Goal: Information Seeking & Learning: Learn about a topic

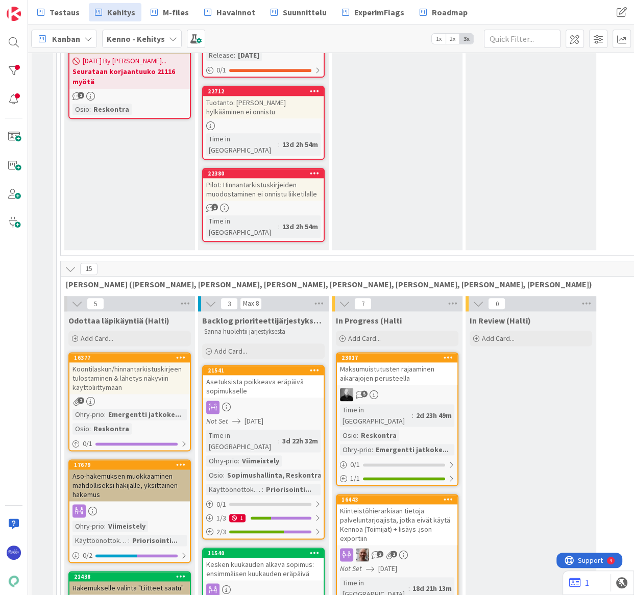
scroll to position [696, 0]
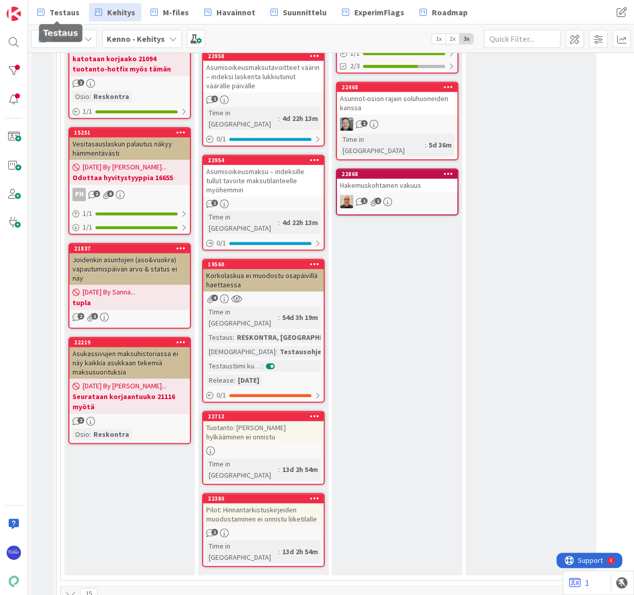
click at [58, 10] on span "Testaus" at bounding box center [65, 12] width 30 height 12
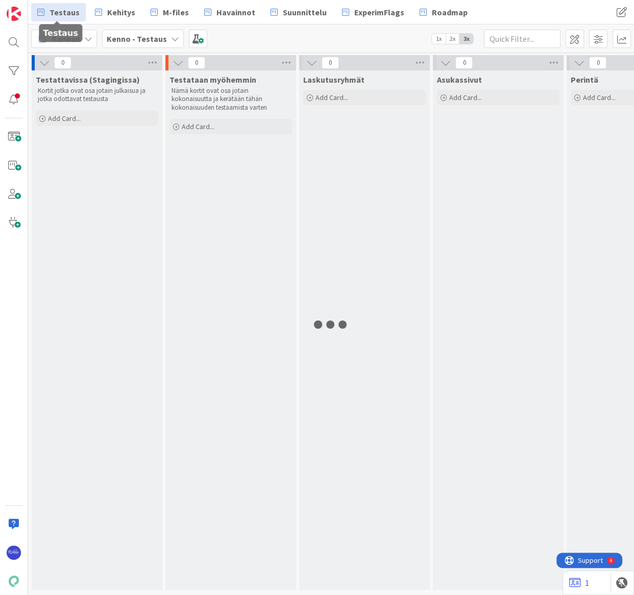
click at [120, 189] on div "Testattavissa (Stagingissa) Kortit jotka ovat osa jotain julkaisua ja jotka odo…" at bounding box center [97, 330] width 131 height 520
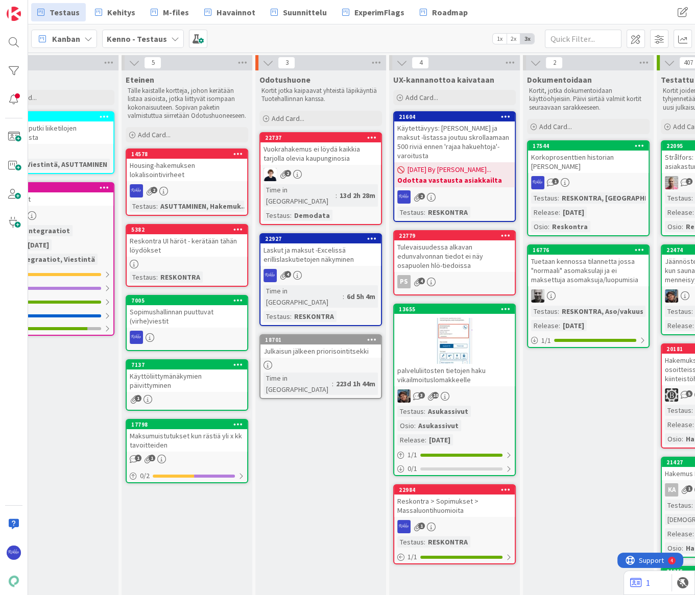
scroll to position [0, 725]
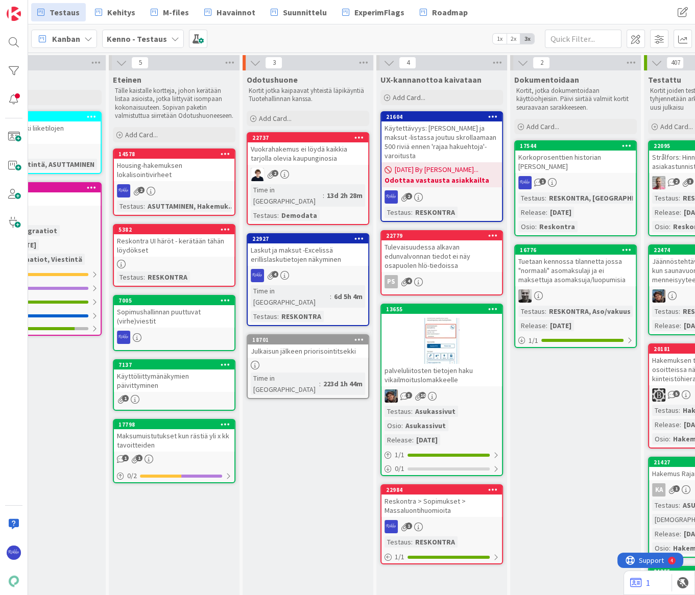
click at [478, 246] on div "Tulevaisuudessa alkavan edunvalvonnan tiedot ei näy osapuolen hlö-tiedoissa" at bounding box center [441, 256] width 120 height 32
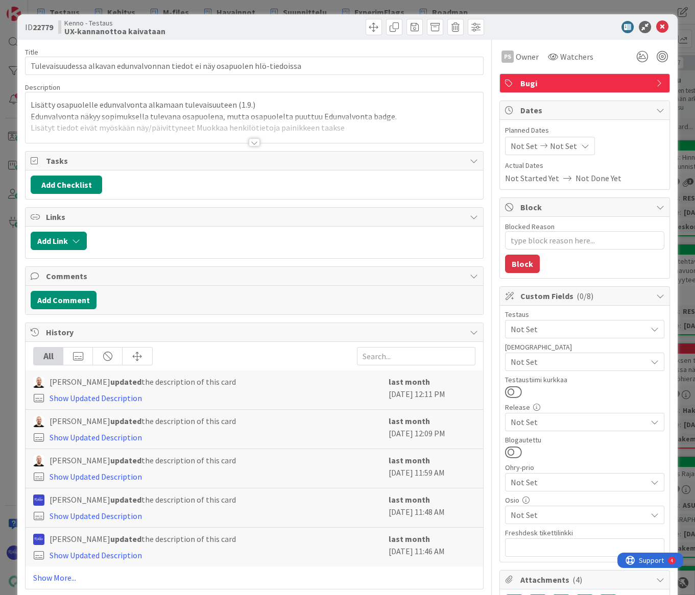
click at [251, 140] on div at bounding box center [254, 142] width 11 height 8
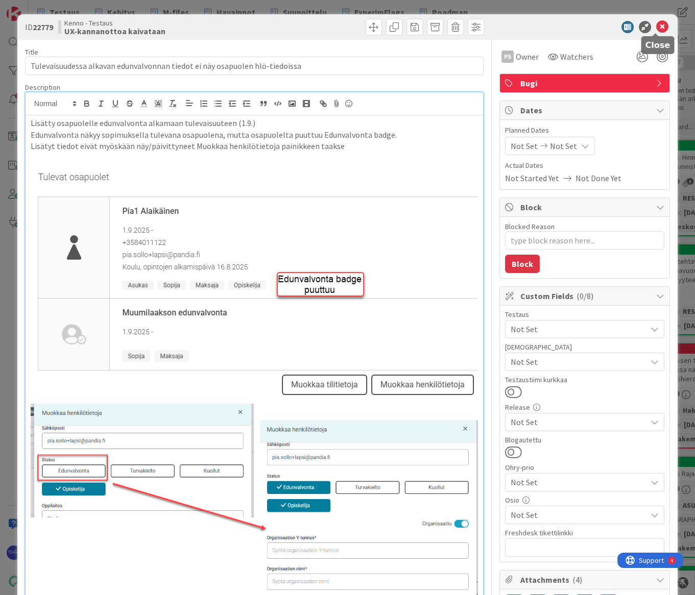
click at [656, 26] on icon at bounding box center [662, 27] width 12 height 12
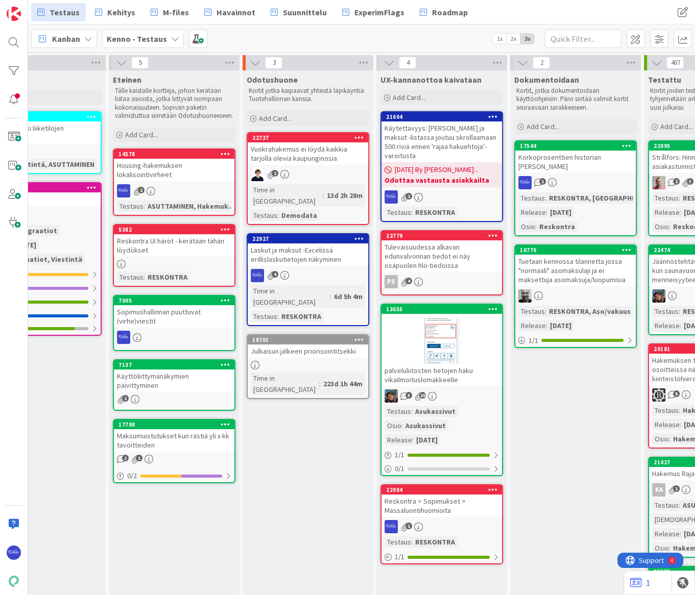
click at [493, 232] on icon at bounding box center [493, 235] width 10 height 7
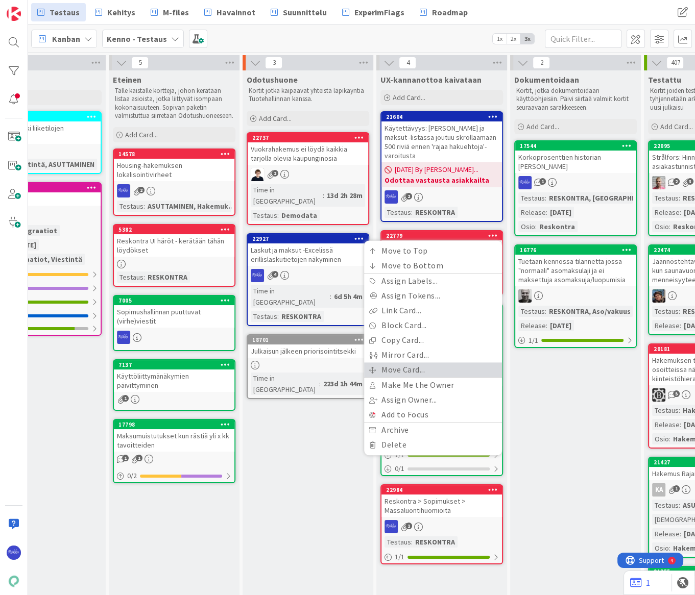
click at [469, 362] on link "Move Card..." at bounding box center [433, 369] width 138 height 15
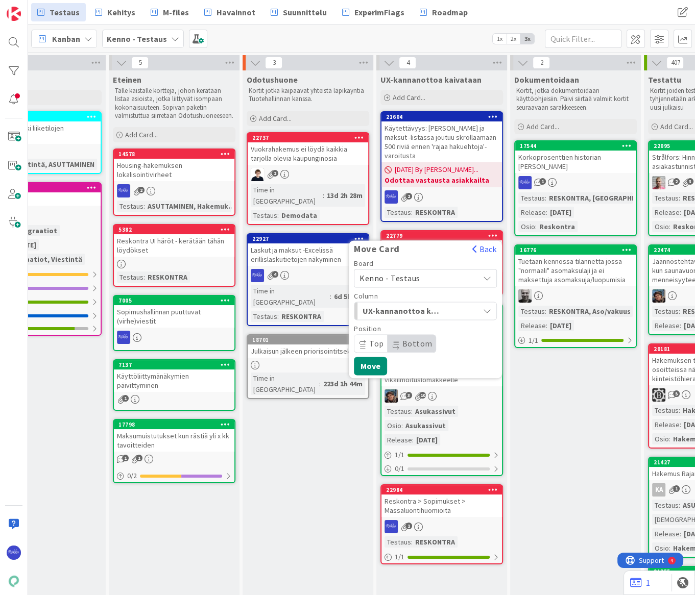
click at [403, 273] on span "Kenno - Testaus" at bounding box center [389, 278] width 61 height 10
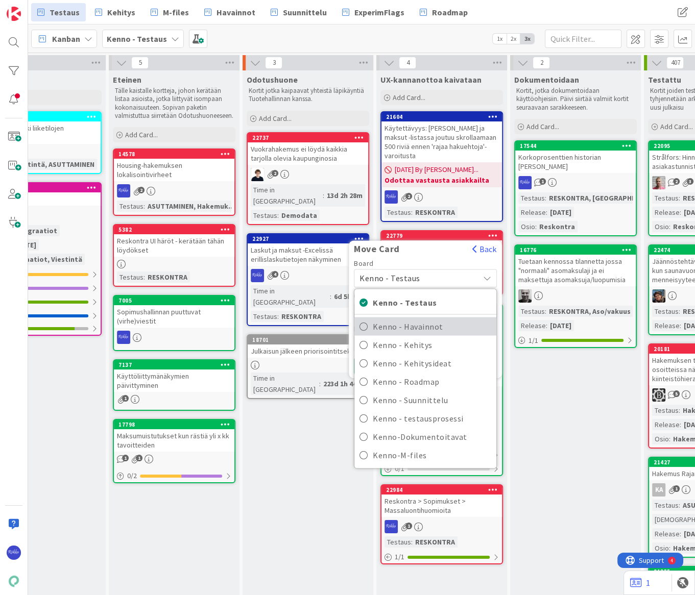
click at [415, 320] on span "Kenno - Havainnot" at bounding box center [432, 326] width 118 height 15
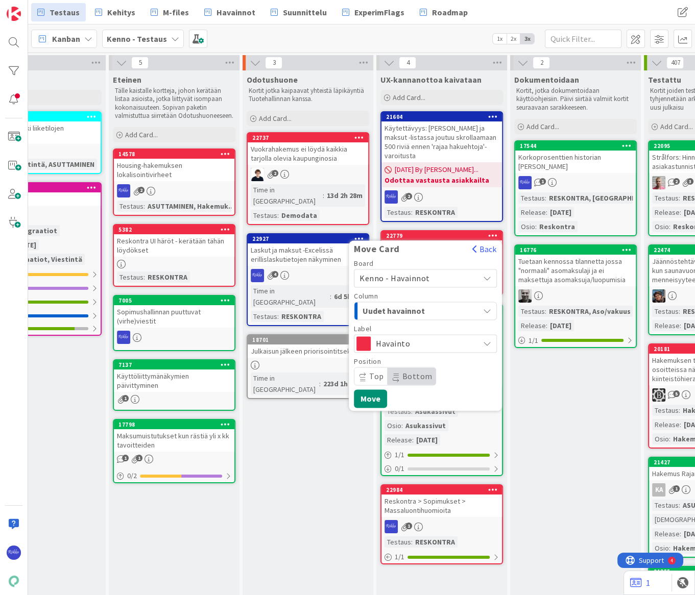
click at [415, 304] on span "Uudet havainnot" at bounding box center [400, 310] width 77 height 13
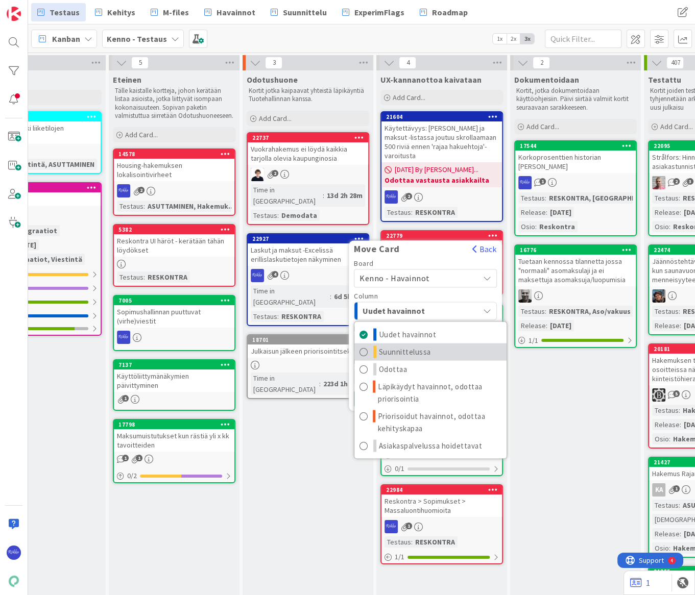
click at [424, 346] on span "Suunnittelussa" at bounding box center [405, 352] width 52 height 12
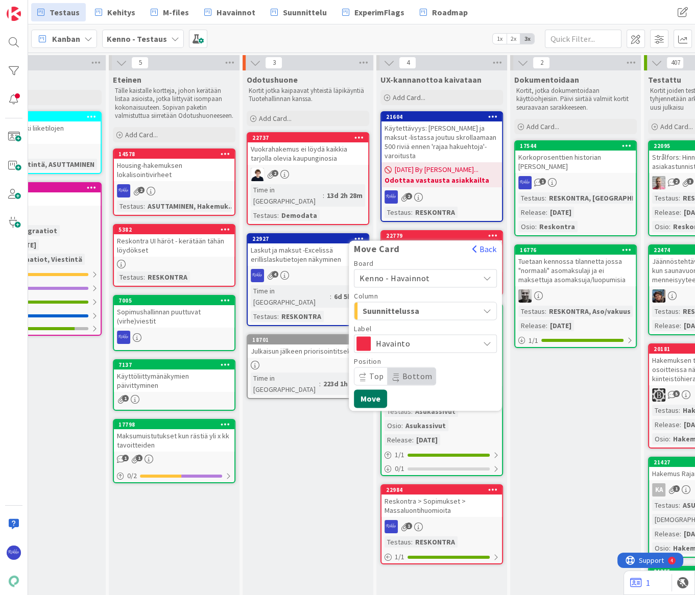
click at [368, 389] on button "Move" at bounding box center [370, 398] width 33 height 18
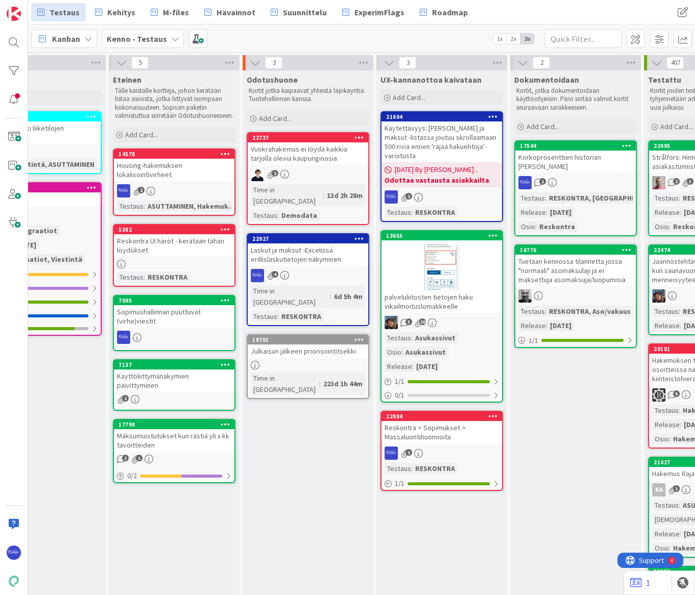
click at [290, 243] on div "Laskut ja maksut -Excelissä erillislaskutietojen näkyminen" at bounding box center [308, 254] width 120 height 22
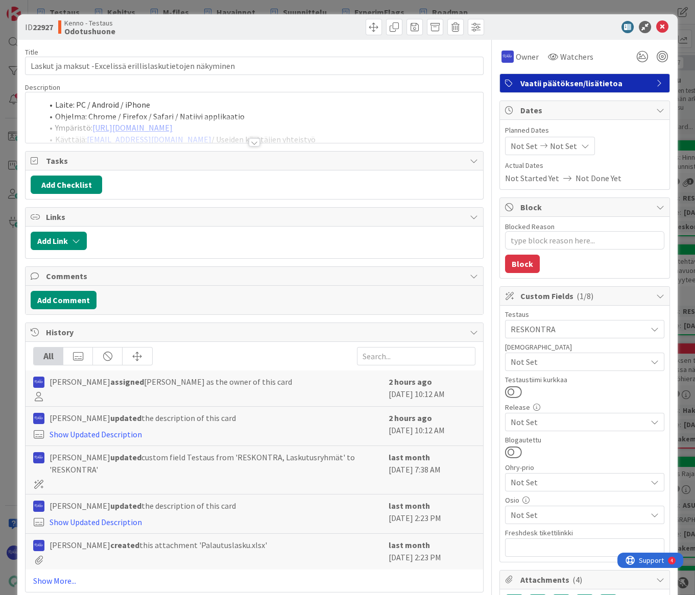
click at [250, 143] on div at bounding box center [254, 142] width 11 height 8
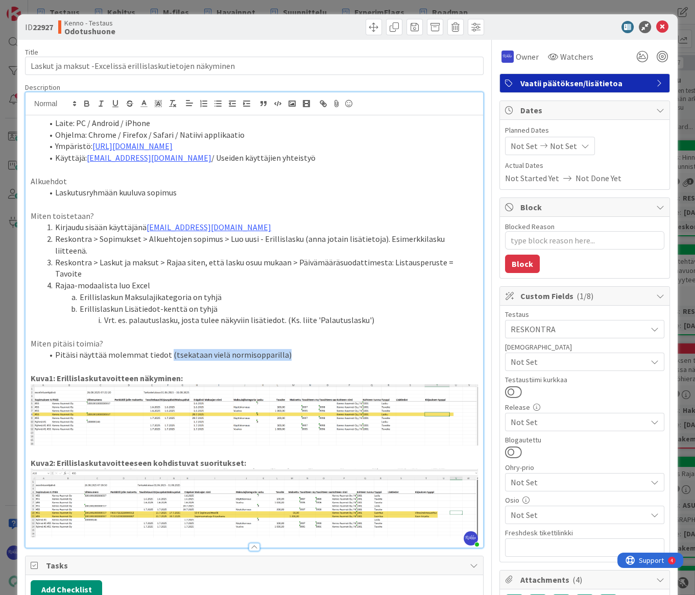
drag, startPoint x: 166, startPoint y: 333, endPoint x: 329, endPoint y: 334, distance: 163.3
click at [329, 349] on li "Pitäisi näyttää molemmat tiedot (tsekataan vielä normisopparilla)" at bounding box center [260, 355] width 435 height 12
type textarea "x"
click at [55, 195] on li "Laskutusryhmään kuuluva sopimus" at bounding box center [260, 193] width 435 height 12
click at [146, 193] on li "(Laskutusryhmään kuuluva sopimus" at bounding box center [260, 193] width 435 height 12
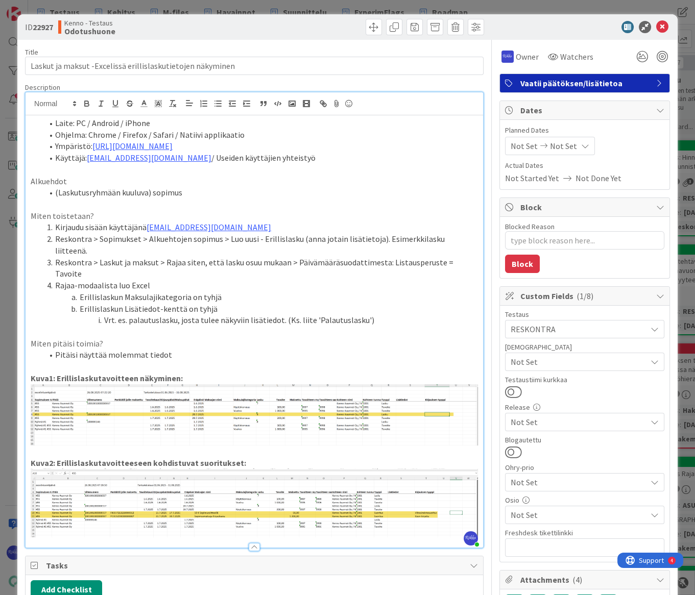
click at [206, 349] on li "Pitäisi näyttää molemmat tiedot" at bounding box center [260, 355] width 435 height 12
drag, startPoint x: 155, startPoint y: 191, endPoint x: 56, endPoint y: 193, distance: 99.1
click at [56, 193] on li "(Laskutusryhmään kuuluva) sopimus" at bounding box center [260, 193] width 435 height 12
drag, startPoint x: 166, startPoint y: 332, endPoint x: 420, endPoint y: 332, distance: 253.7
click at [420, 349] on li "Pitäisi näyttää molemmat tiedot sekä "normisopimuksella" että laskutusryhmään k…" at bounding box center [260, 355] width 435 height 12
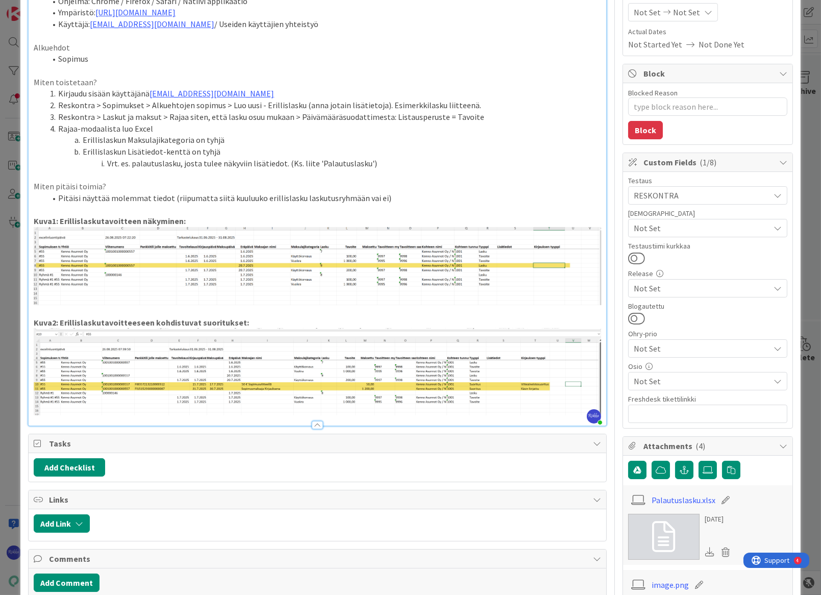
scroll to position [139, 0]
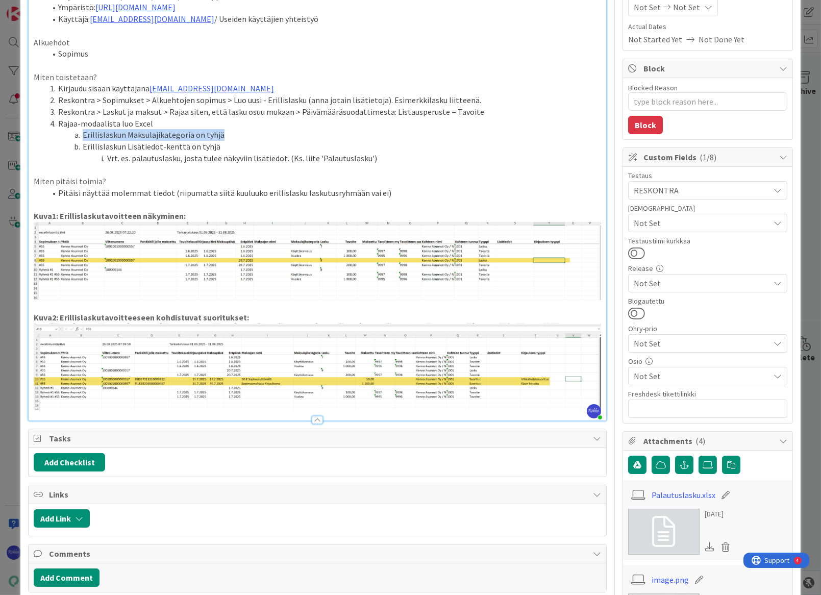
drag, startPoint x: 82, startPoint y: 132, endPoint x: 251, endPoint y: 133, distance: 168.4
click at [251, 133] on li "Erillislaskun Maksulajikategoria on tyhjä" at bounding box center [323, 135] width 555 height 12
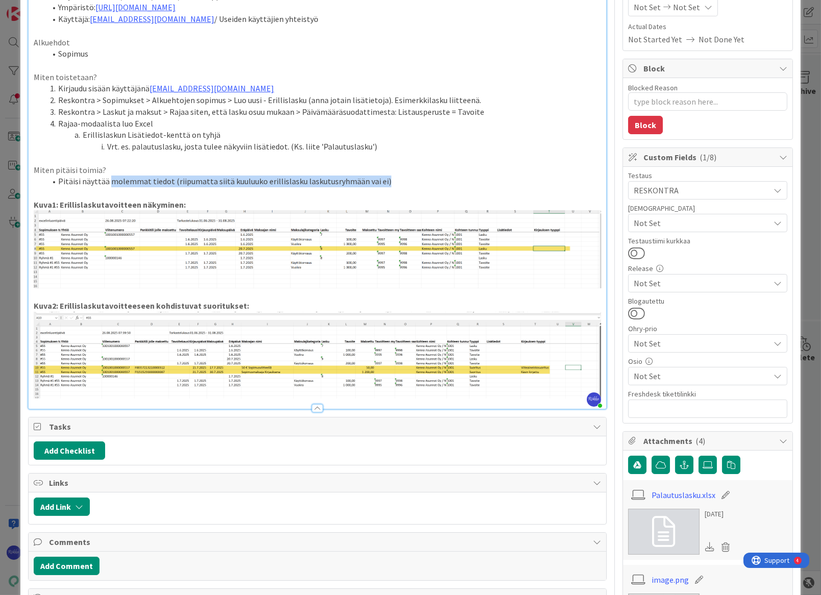
drag, startPoint x: 108, startPoint y: 182, endPoint x: 452, endPoint y: 179, distance: 344.6
click at [452, 179] on li "Pitäisi näyttää molemmat tiedot (riipumatta siitä kuuluuko erillislasku laskutu…" at bounding box center [323, 182] width 555 height 12
click at [595, 245] on div "Laite: PC / Android / iPhone Ohjelma: Chrome / Firefox / Safari / Natiivi appli…" at bounding box center [318, 193] width 578 height 432
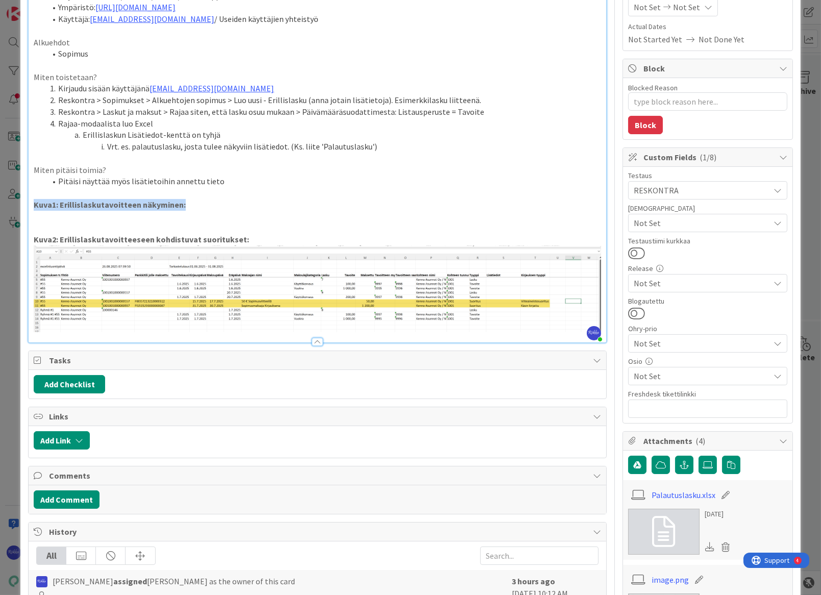
drag, startPoint x: 208, startPoint y: 206, endPoint x: 23, endPoint y: 202, distance: 184.8
click at [23, 202] on div "ID 22927 Kenno - Testaus Odotushuone Title 58 / 128 Laskut ja maksut -Excelissä…" at bounding box center [410, 417] width 780 height 1085
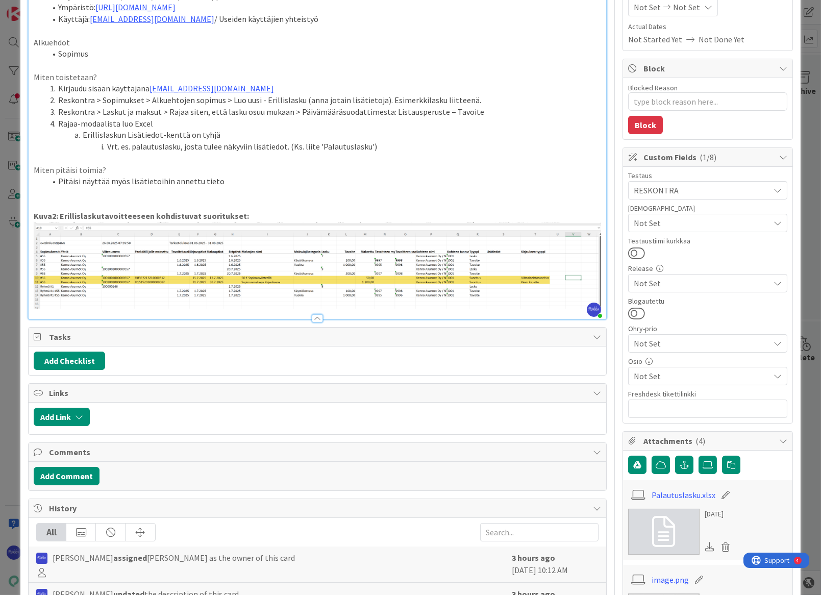
click at [54, 213] on strong "Kuva2: Erillislaskutavoitteeseen kohdistuvat suoritukset:" at bounding box center [141, 216] width 215 height 10
click at [677, 495] on link "Palautuslasku.xlsx" at bounding box center [684, 495] width 64 height 12
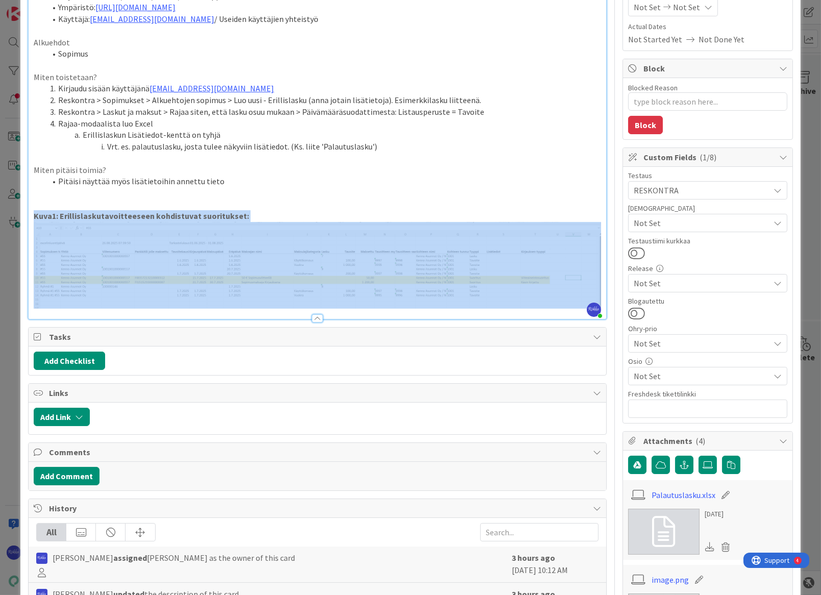
drag, startPoint x: 34, startPoint y: 214, endPoint x: 246, endPoint y: 230, distance: 212.9
click at [246, 230] on div "Laite: PC / Android / iPhone Ohjelma: Chrome / Firefox / Safari / Natiivi appli…" at bounding box center [318, 148] width 578 height 342
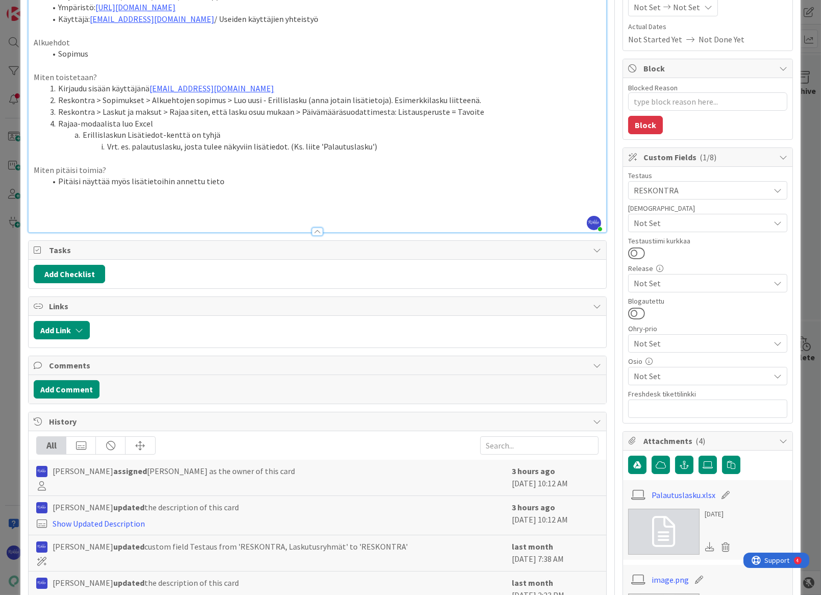
click at [47, 199] on p at bounding box center [318, 205] width 568 height 12
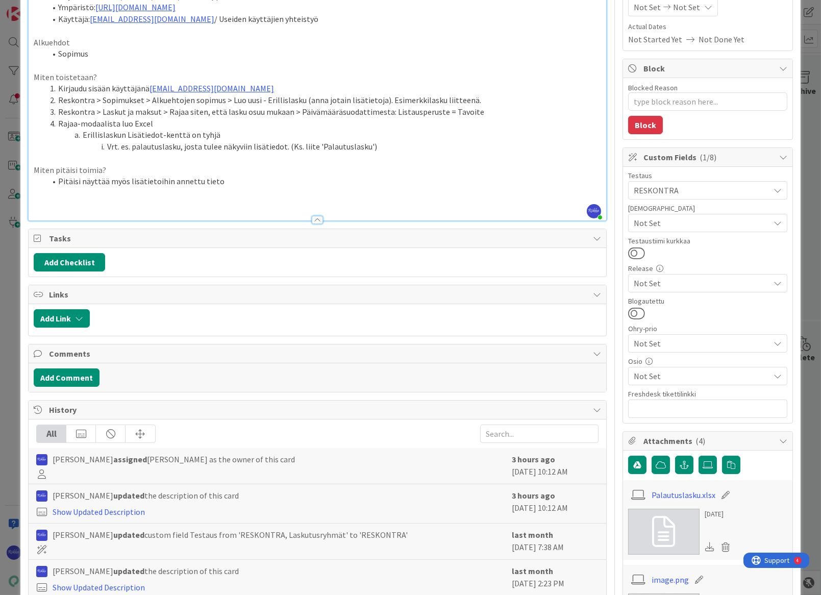
click at [257, 178] on li "Pitäisi näyttää myös lisätietoihin annettu tieto" at bounding box center [323, 182] width 555 height 12
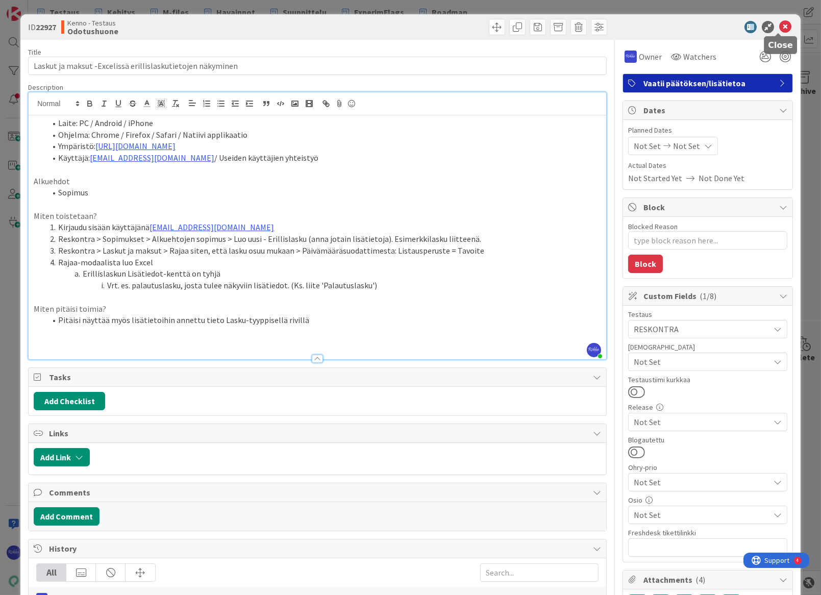
click at [780, 27] on icon at bounding box center [785, 27] width 12 height 12
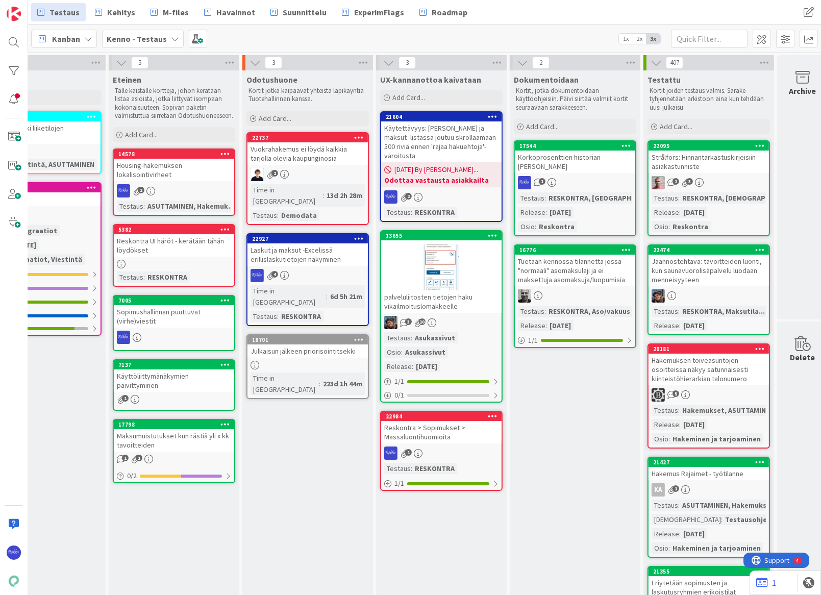
click at [494, 412] on icon at bounding box center [493, 415] width 10 height 7
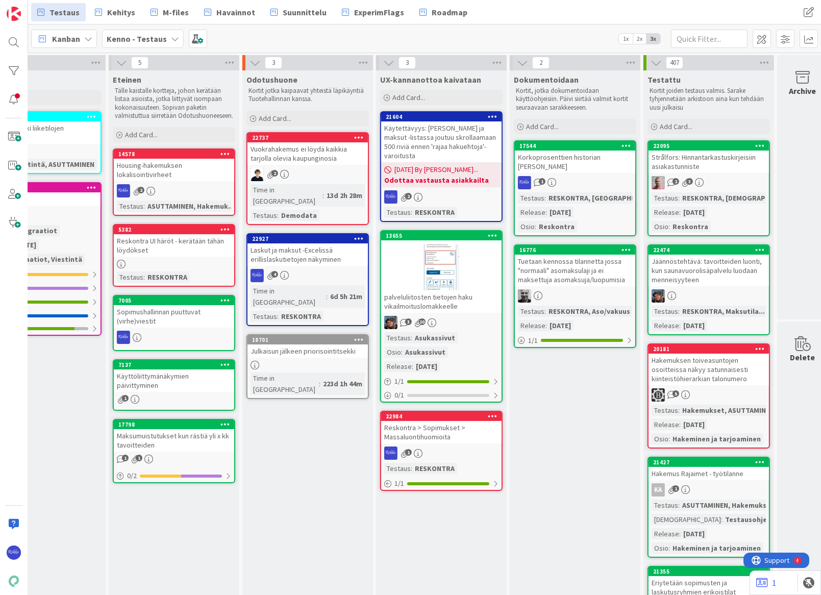
click at [359, 235] on icon at bounding box center [359, 238] width 10 height 7
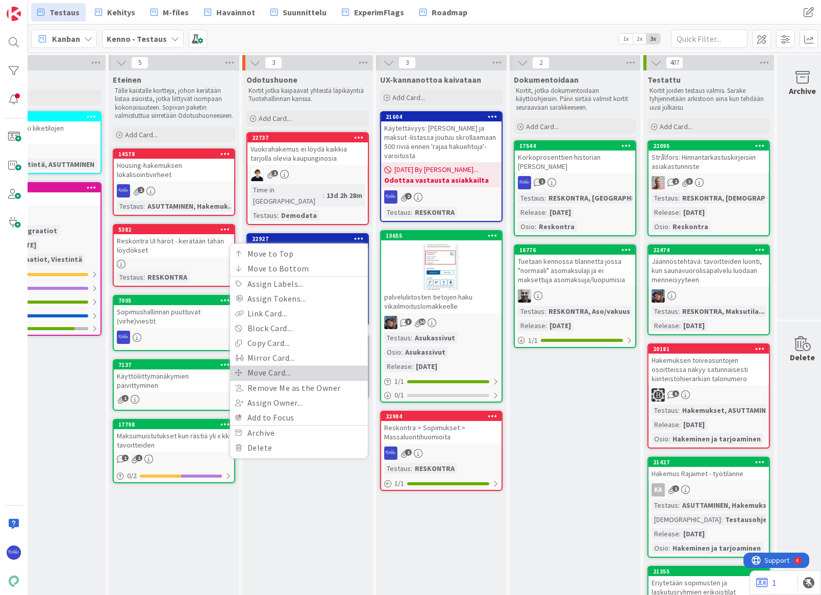
click at [315, 365] on link "Move Card..." at bounding box center [299, 372] width 138 height 15
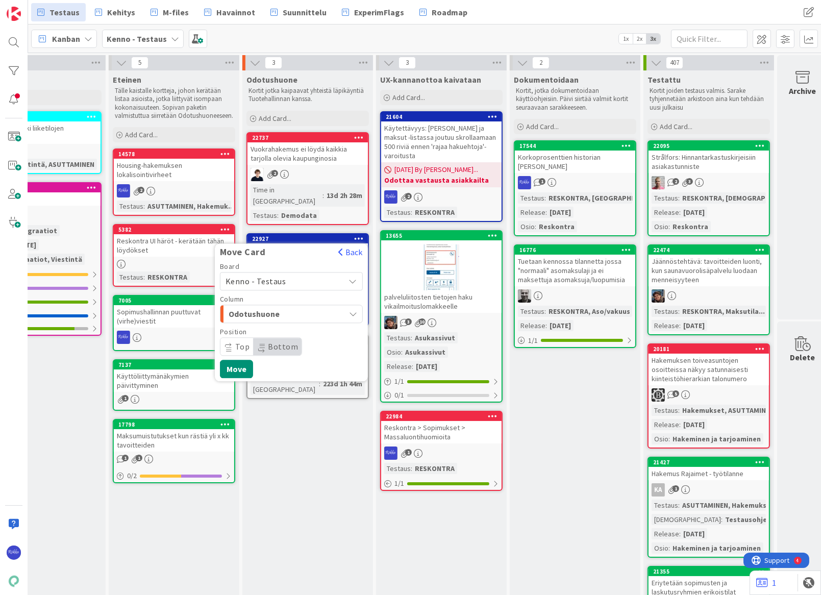
click at [312, 274] on span "Kenno - Testaus" at bounding box center [283, 281] width 114 height 14
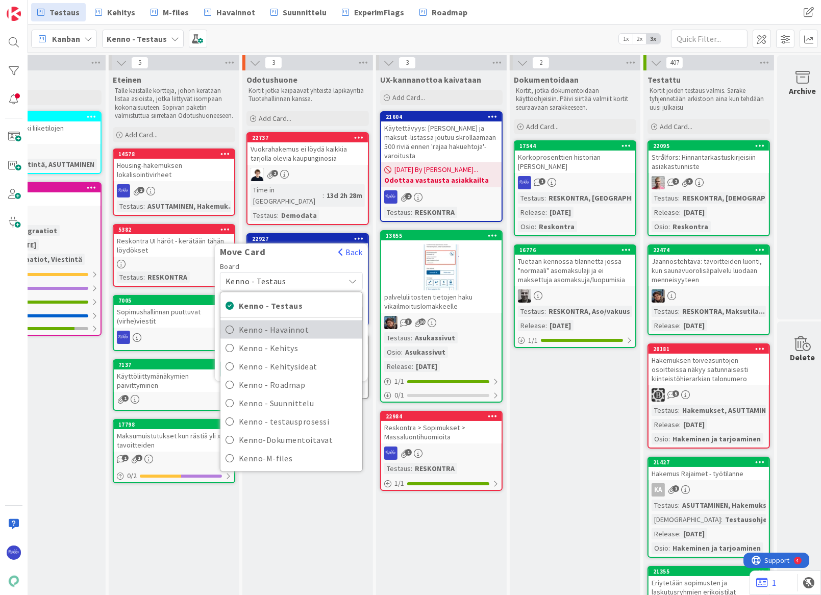
click at [314, 322] on span "Kenno - Havainnot" at bounding box center [298, 329] width 118 height 15
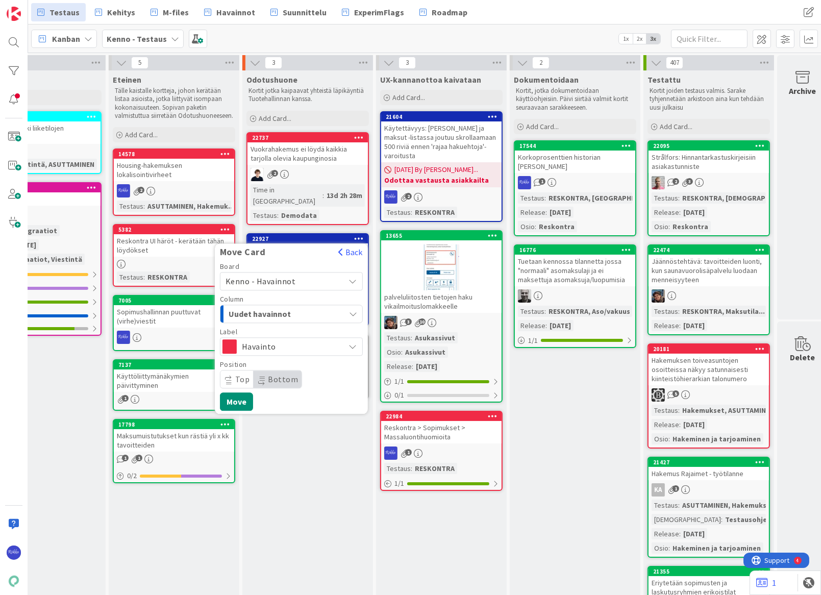
click at [311, 306] on div "Uudet havainnot" at bounding box center [285, 314] width 119 height 16
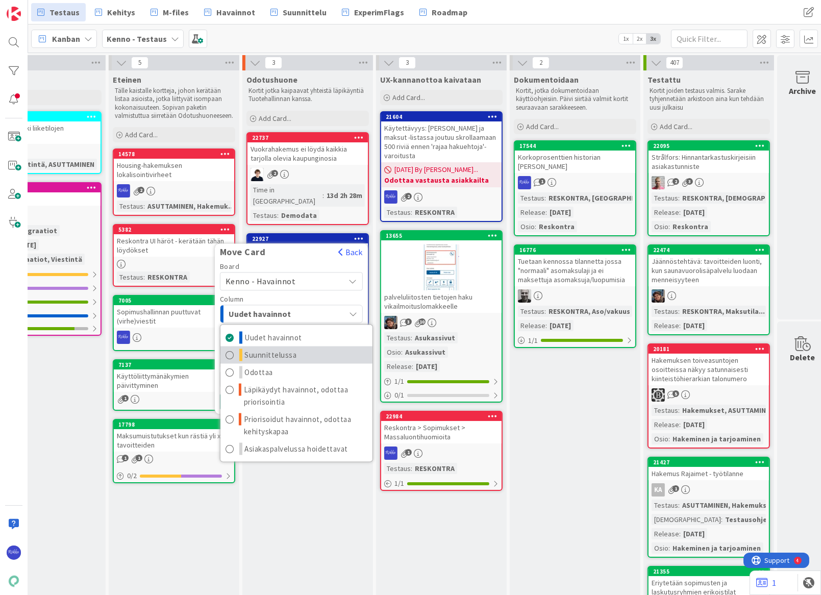
click at [324, 346] on link "Suunnittelussa" at bounding box center [297, 354] width 152 height 17
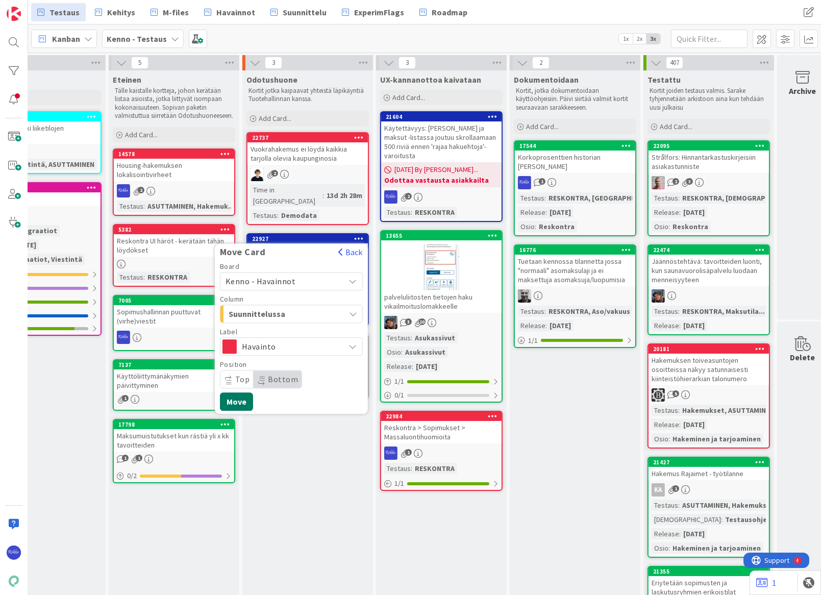
click at [237, 393] on button "Move" at bounding box center [236, 402] width 33 height 18
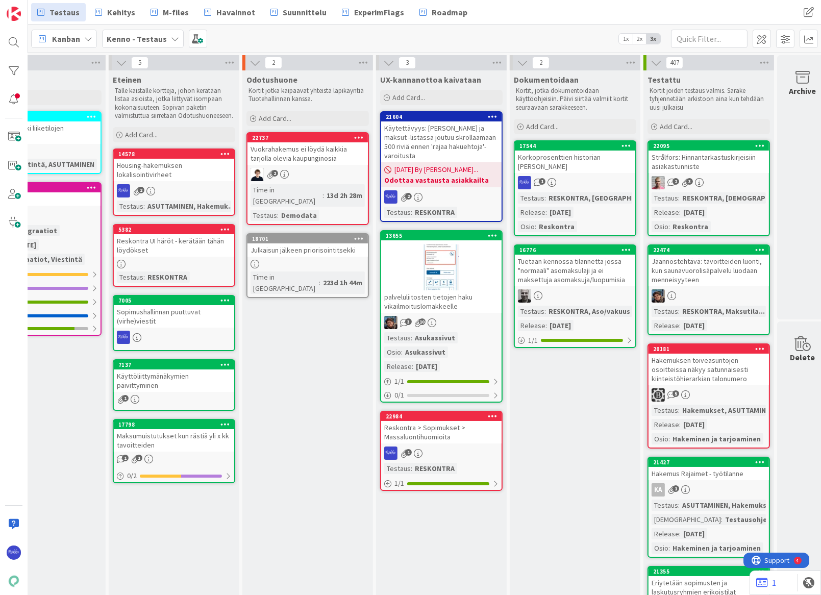
click at [448, 447] on div "1" at bounding box center [441, 453] width 120 height 13
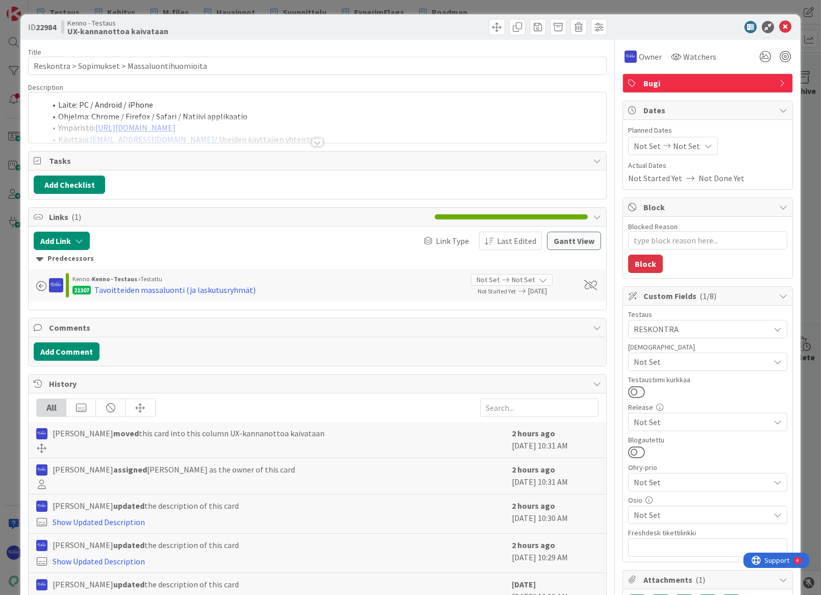
click at [315, 139] on div at bounding box center [317, 142] width 11 height 8
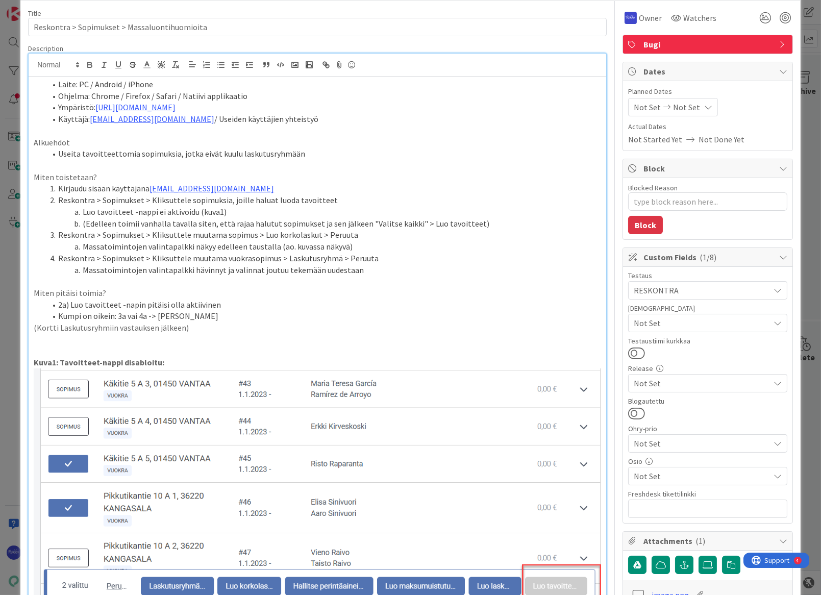
scroll to position [92, 0]
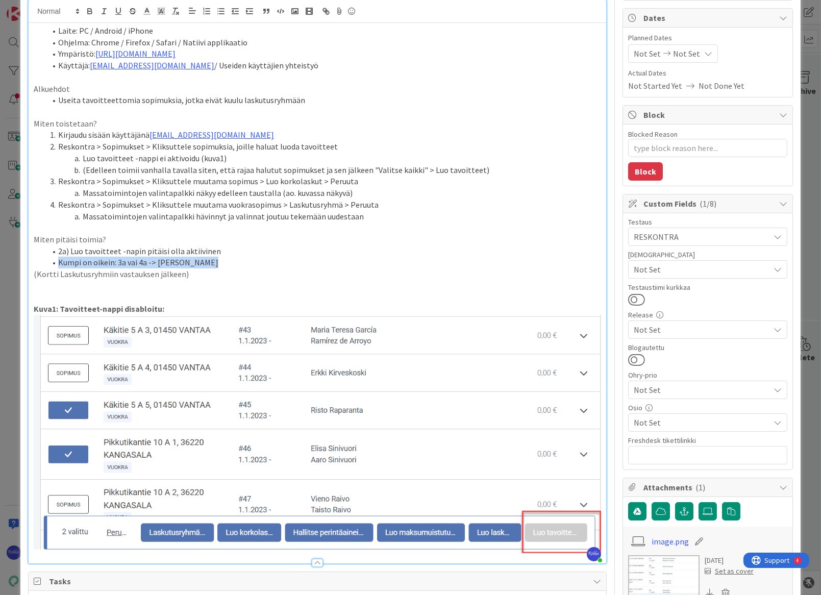
drag, startPoint x: 57, startPoint y: 263, endPoint x: 233, endPoint y: 265, distance: 176.6
click at [233, 265] on li "Kumpi on oikein: 3a vai 4a -> [PERSON_NAME]" at bounding box center [323, 263] width 555 height 12
click at [293, 263] on li "Kumpi on oikein: 3a vai 4a -> [PERSON_NAME]" at bounding box center [323, 263] width 555 height 12
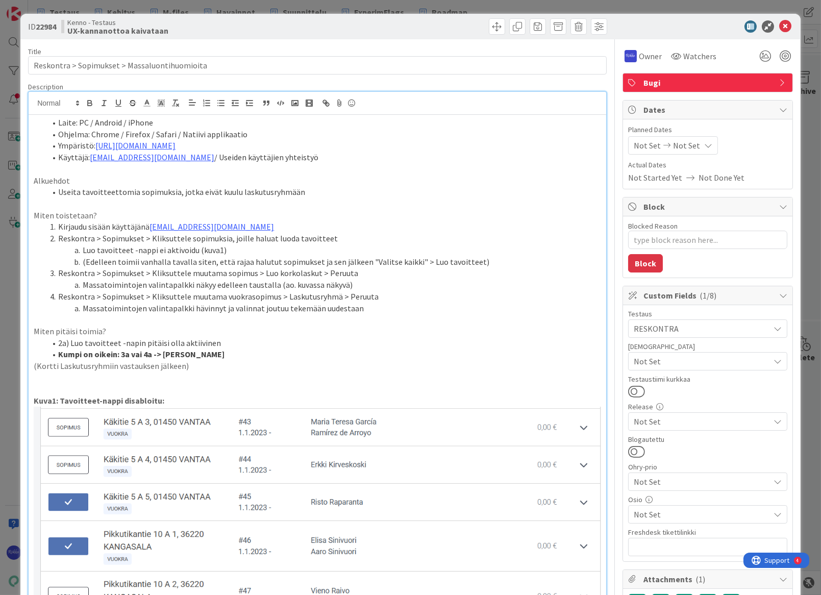
scroll to position [0, 0]
click at [779, 29] on icon at bounding box center [785, 27] width 12 height 12
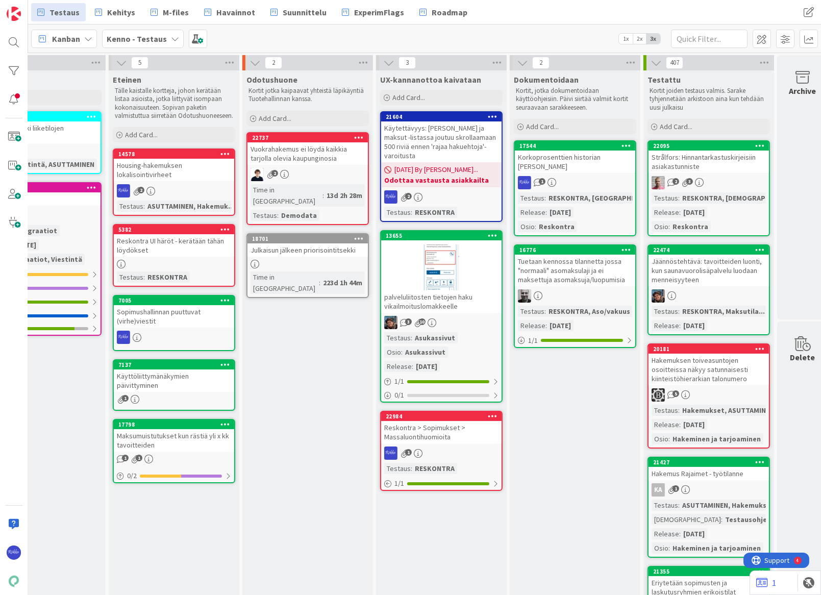
click at [449, 292] on div "palveluliitosten tietojen haku vikailmoituslomakkeelle" at bounding box center [441, 301] width 120 height 22
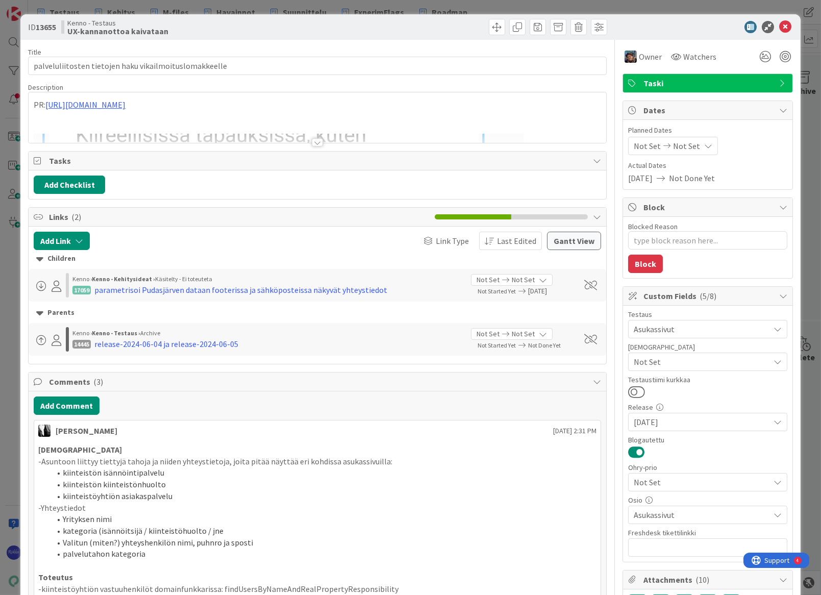
click at [312, 140] on div at bounding box center [317, 142] width 11 height 8
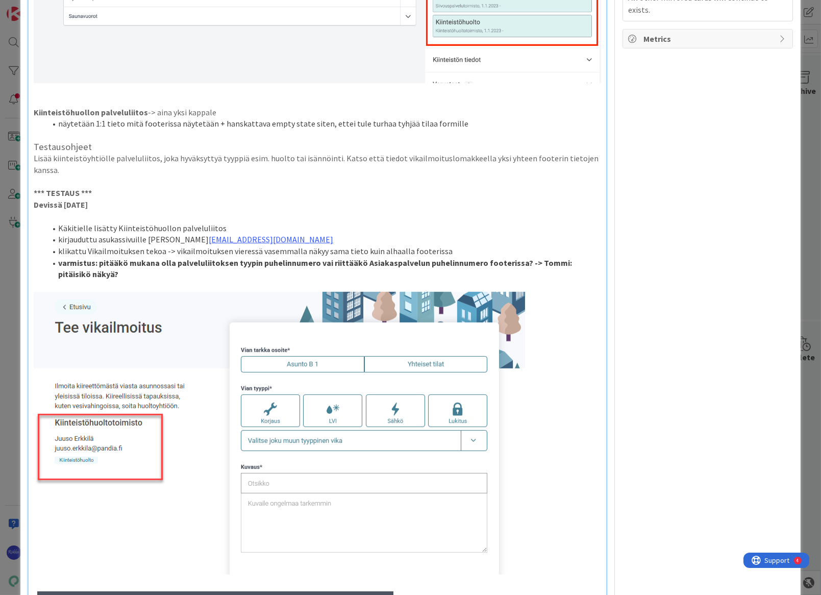
scroll to position [1577, 0]
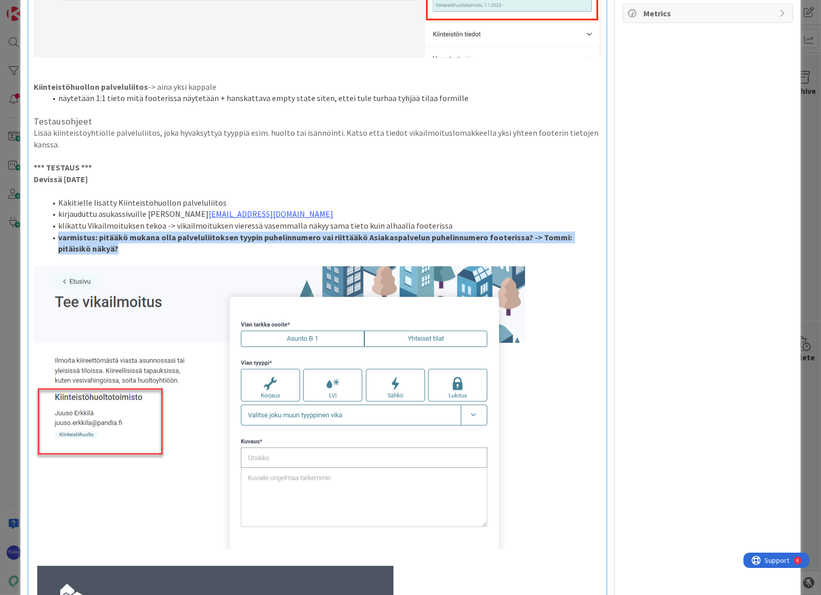
drag, startPoint x: 58, startPoint y: 227, endPoint x: 96, endPoint y: 234, distance: 38.9
click at [96, 234] on li "varmistus: pitääkö mukana olla palveluliitoksen tyypin puhelinnumero vai riittä…" at bounding box center [323, 243] width 555 height 23
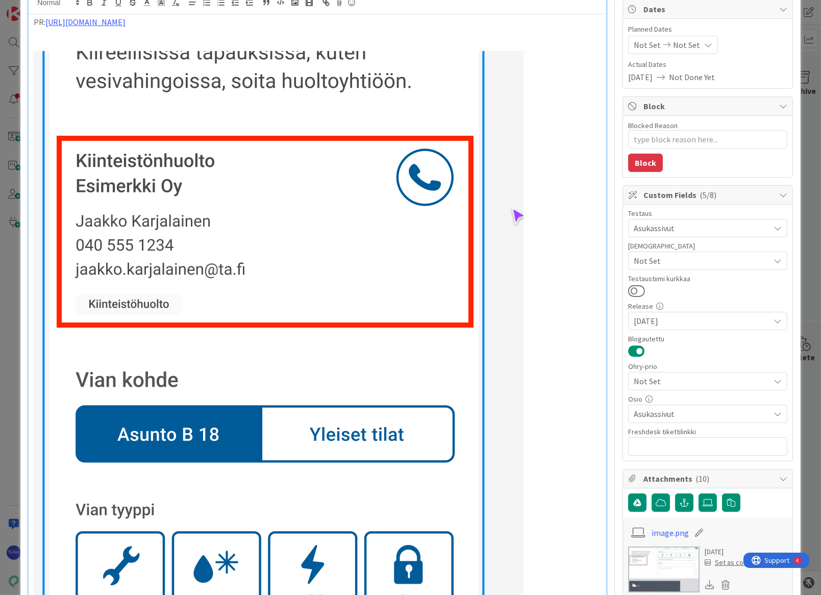
scroll to position [0, 0]
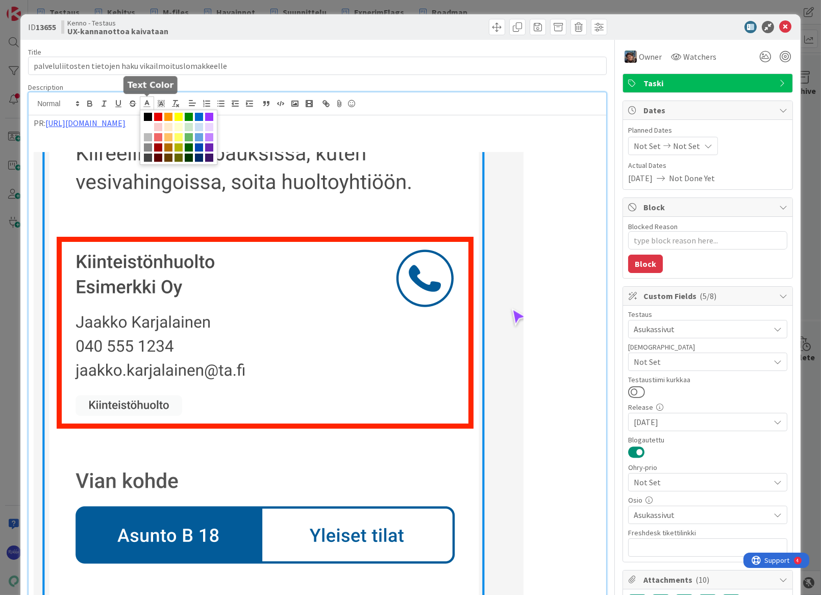
click at [147, 102] on icon at bounding box center [146, 103] width 9 height 9
click at [159, 116] on span at bounding box center [158, 117] width 8 height 8
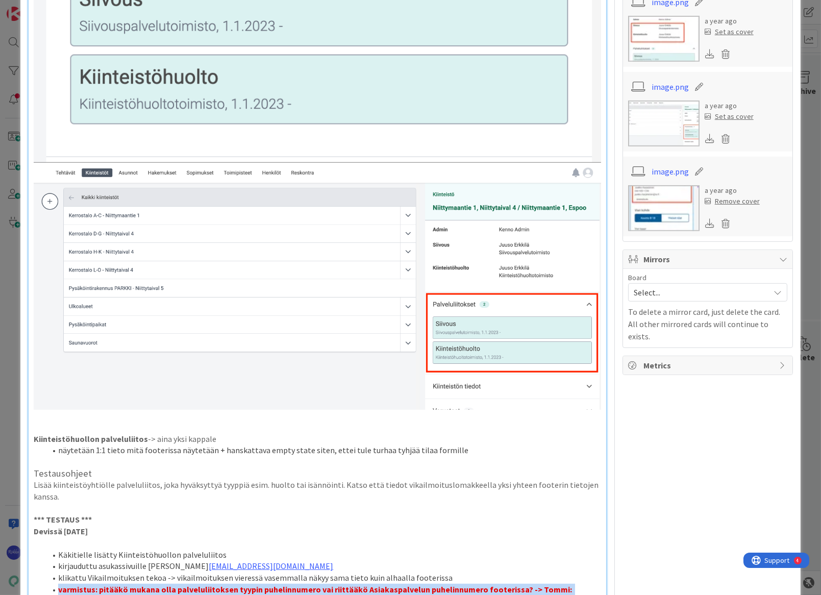
scroll to position [1550, 0]
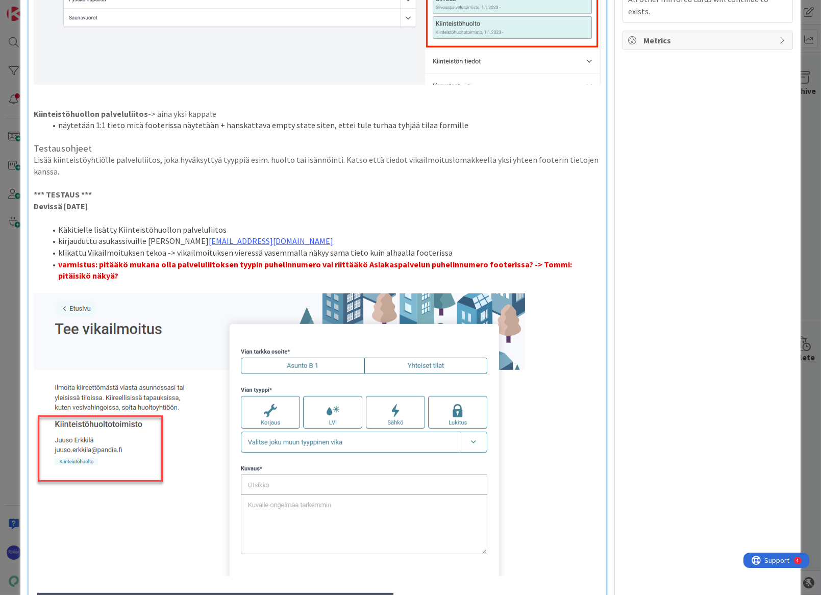
click at [556, 201] on p "Devissä [DATE]" at bounding box center [318, 207] width 568 height 12
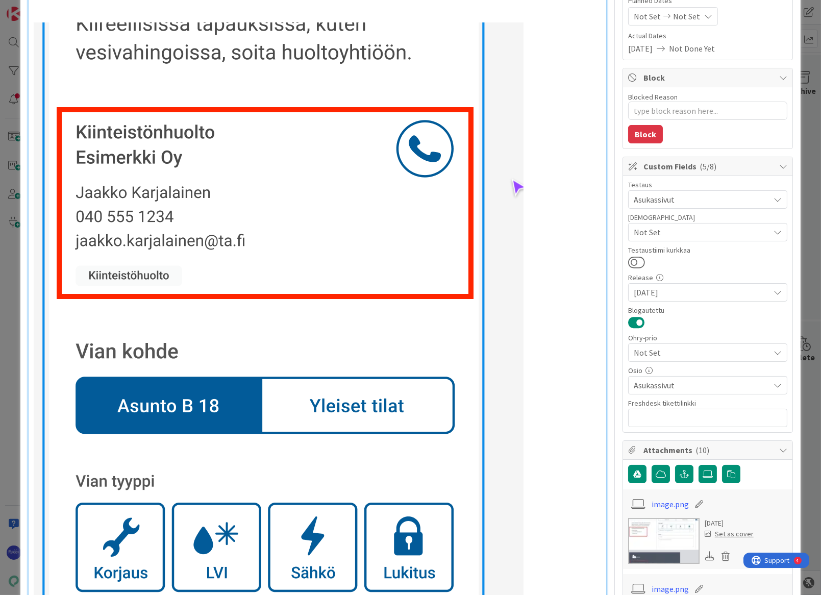
scroll to position [0, 0]
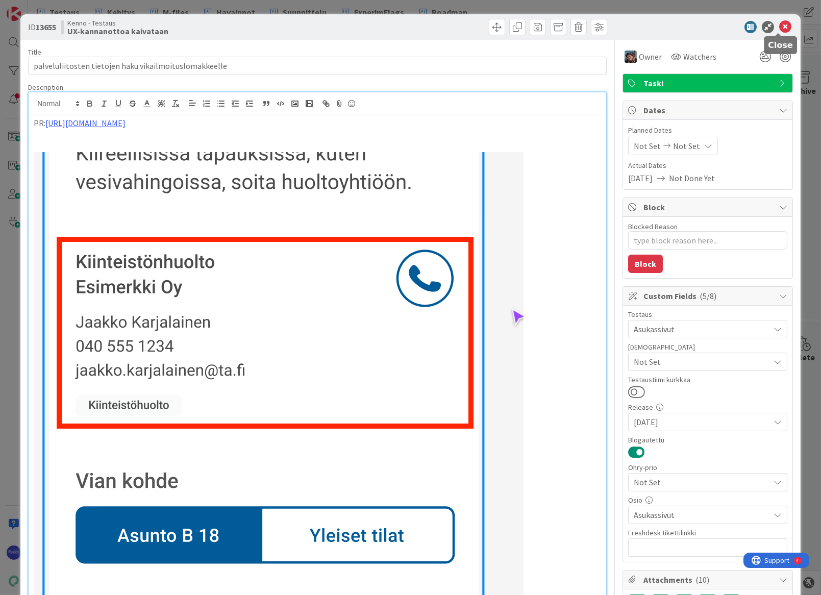
click at [779, 28] on icon at bounding box center [785, 27] width 12 height 12
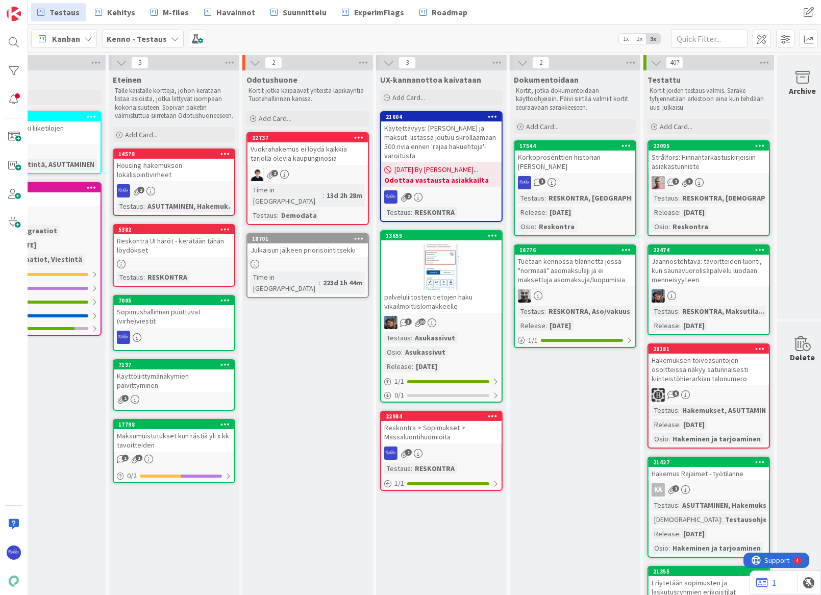
click at [448, 431] on div "Reskontra > Sopimukset > Massaluontihuomioita" at bounding box center [441, 432] width 120 height 22
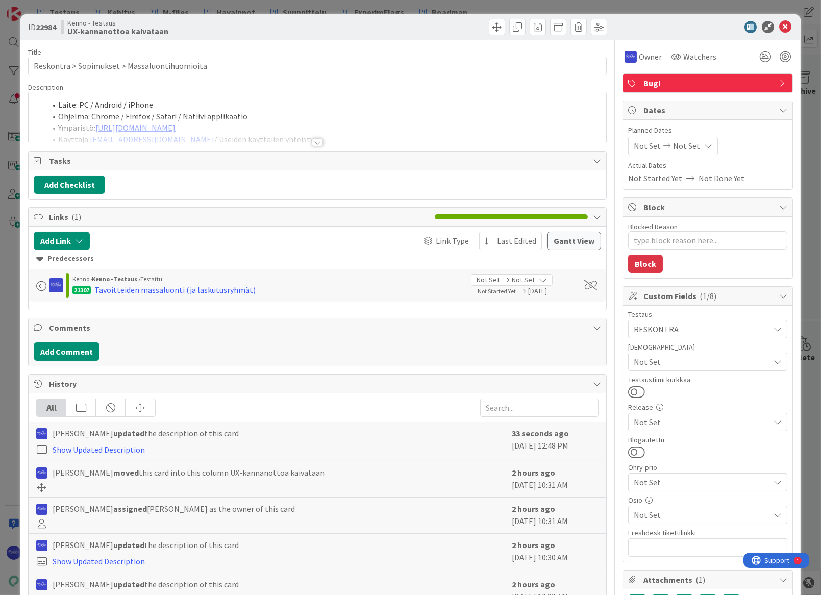
click at [316, 143] on div at bounding box center [317, 142] width 11 height 8
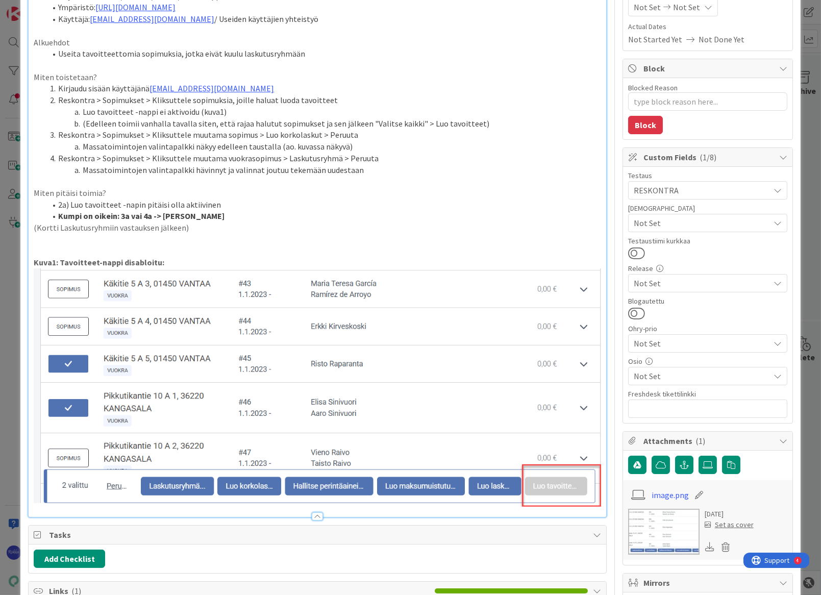
scroll to position [125, 0]
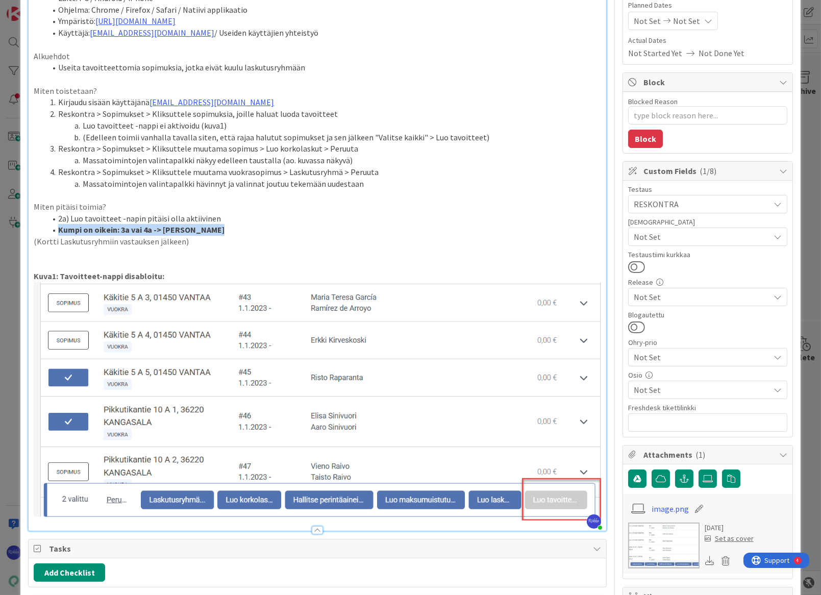
drag, startPoint x: 227, startPoint y: 230, endPoint x: 58, endPoint y: 230, distance: 168.9
click at [58, 230] on li "Kumpi on oikein: 3a vai 4a -> [PERSON_NAME]" at bounding box center [323, 230] width 555 height 12
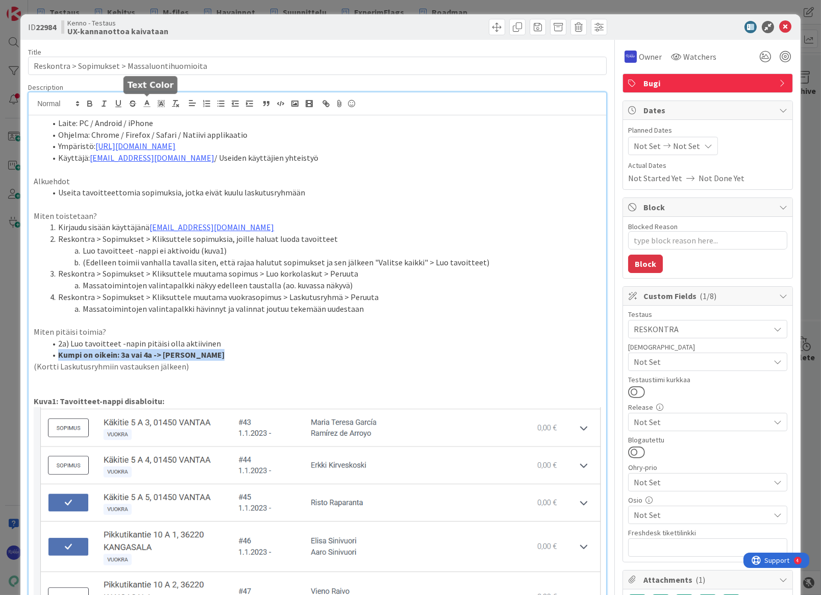
click at [147, 104] on line at bounding box center [147, 104] width 3 height 0
click at [158, 117] on span at bounding box center [158, 117] width 8 height 8
click at [350, 357] on li "Kumpi on oikein: 3a vai 4a -> [PERSON_NAME]" at bounding box center [323, 355] width 555 height 12
click at [779, 25] on icon at bounding box center [785, 27] width 12 height 12
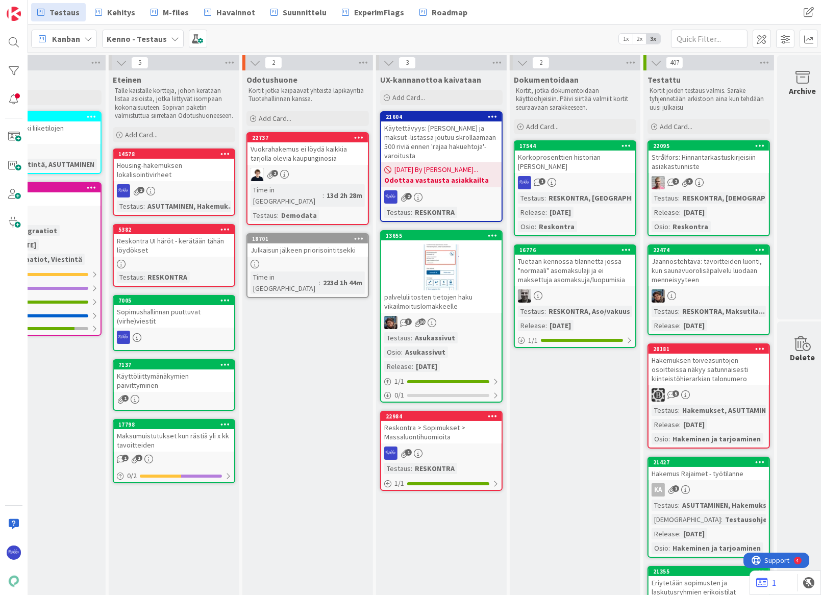
click at [441, 247] on div at bounding box center [441, 267] width 120 height 46
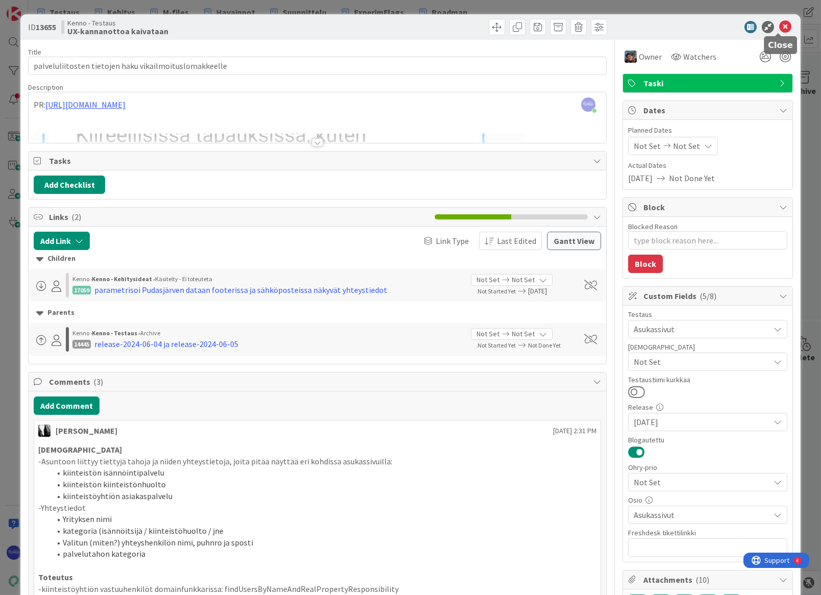
click at [779, 27] on icon at bounding box center [785, 27] width 12 height 12
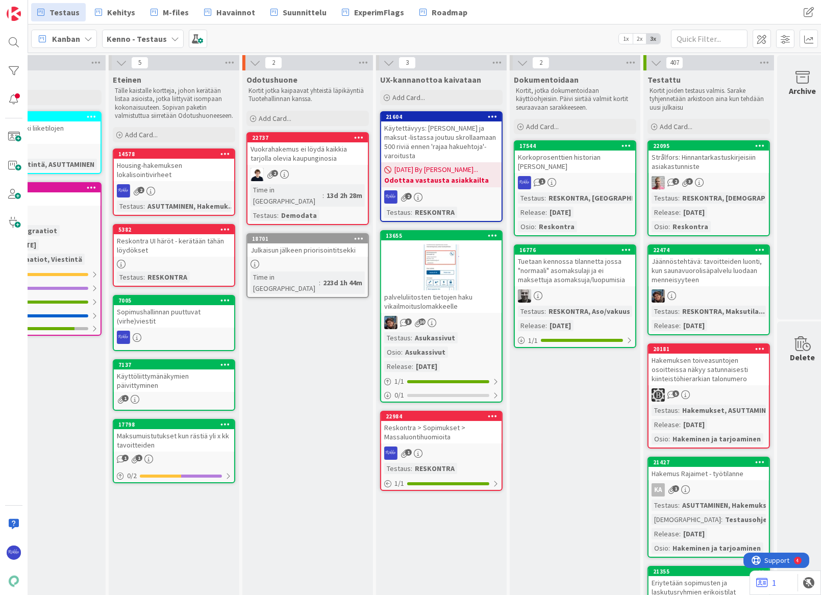
click at [438, 429] on div "Reskontra > Sopimukset > Massaluontihuomioita" at bounding box center [441, 432] width 120 height 22
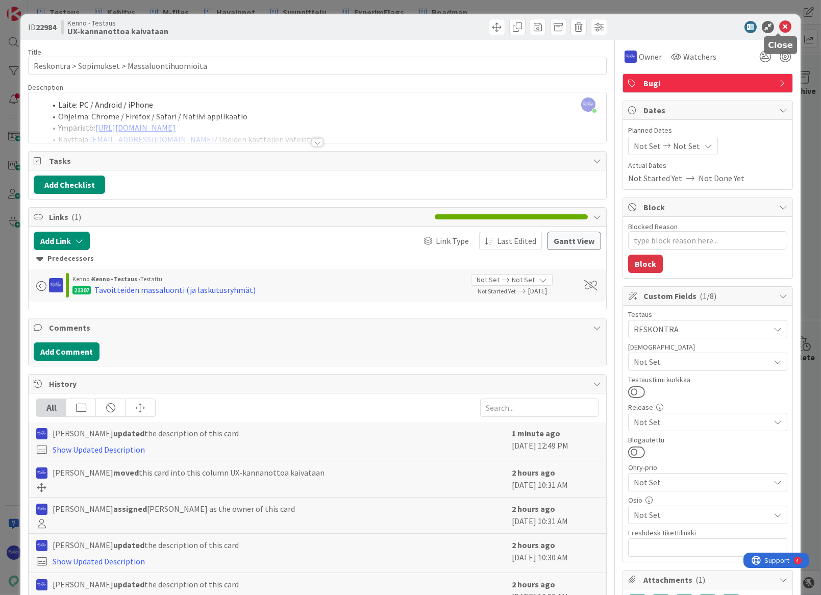
click at [779, 28] on icon at bounding box center [785, 27] width 12 height 12
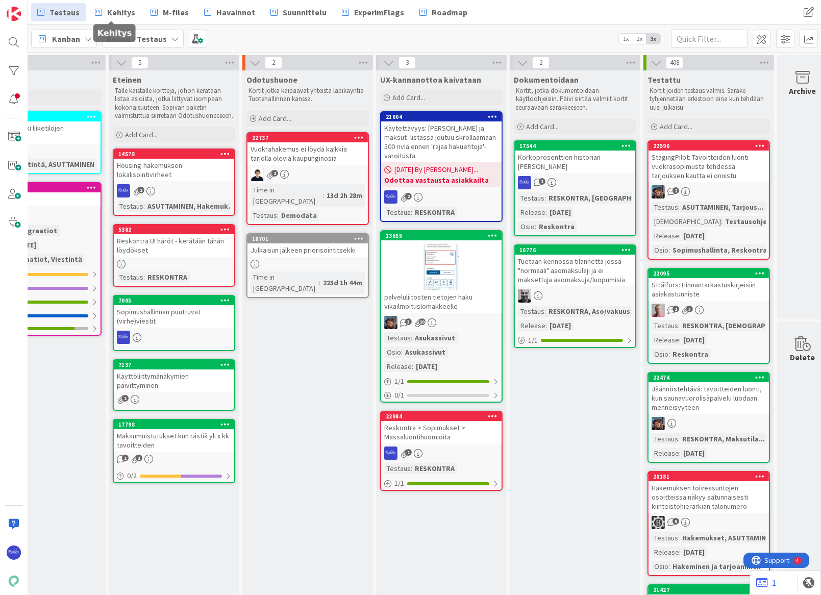
click at [112, 13] on span "Kehitys" at bounding box center [121, 12] width 28 height 12
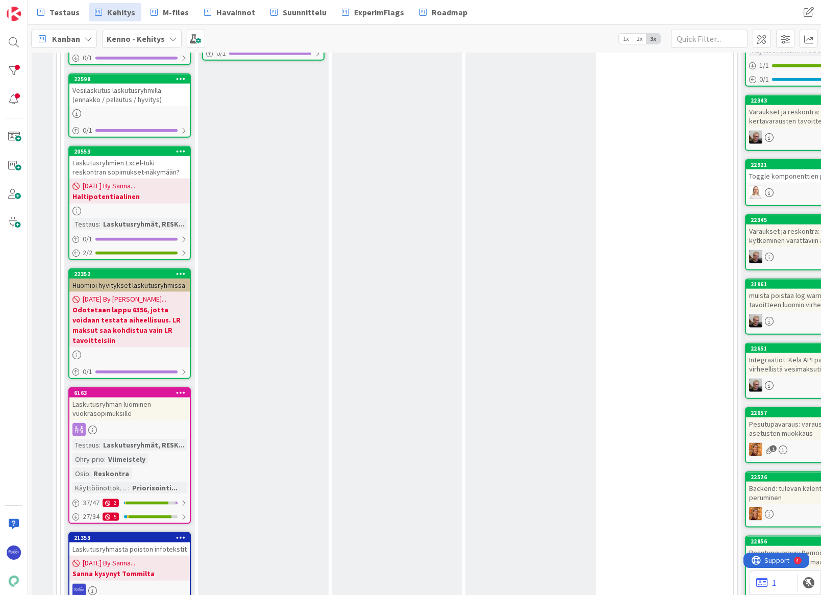
scroll to position [3341, 0]
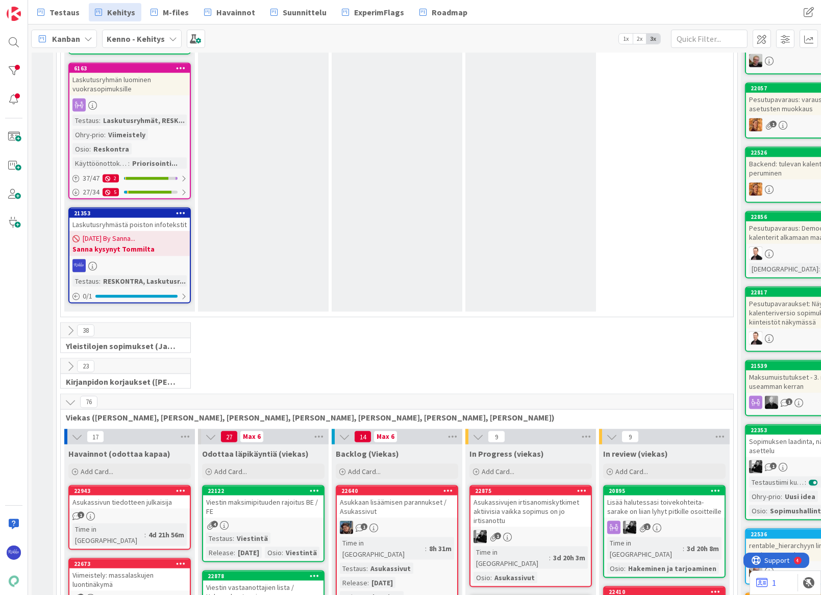
click at [68, 361] on icon at bounding box center [70, 366] width 11 height 11
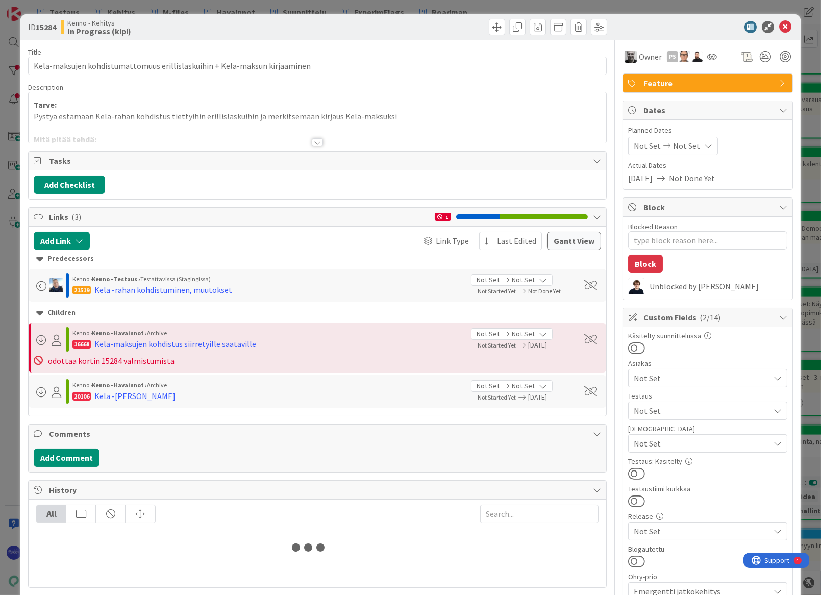
type textarea "x"
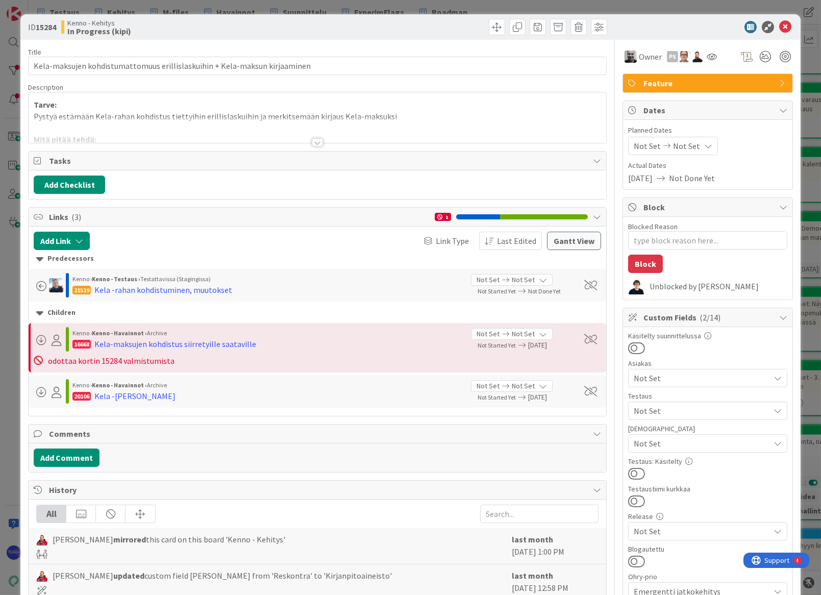
click at [313, 143] on div at bounding box center [317, 142] width 11 height 8
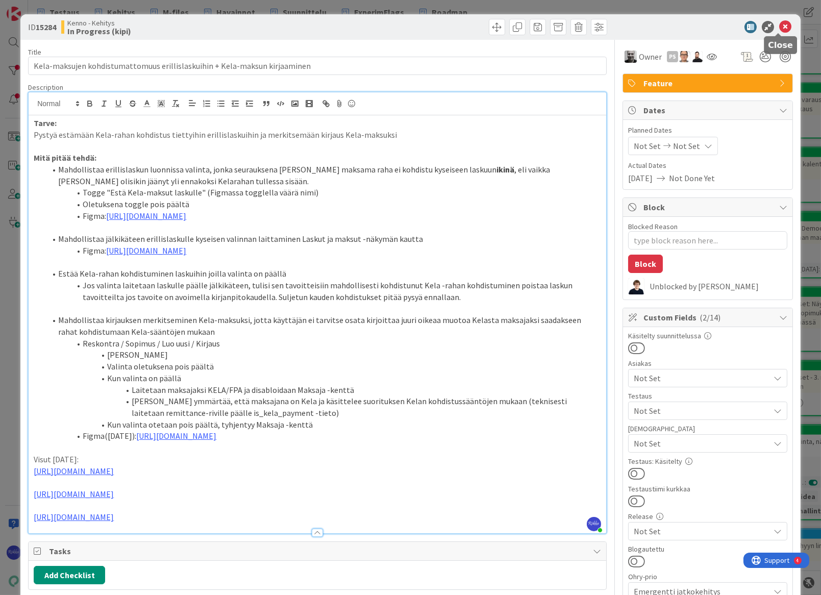
click at [779, 26] on icon at bounding box center [785, 27] width 12 height 12
